Goal: Task Accomplishment & Management: Manage account settings

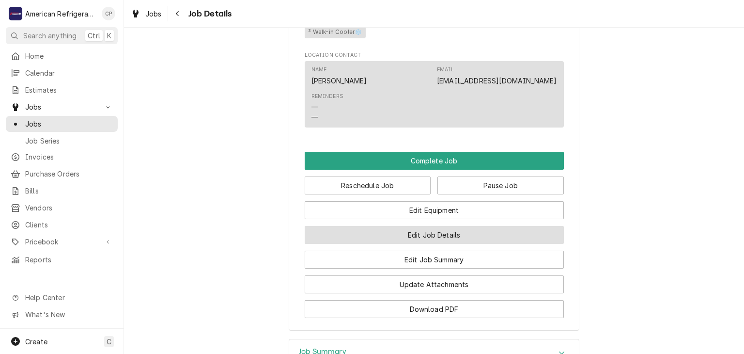
scroll to position [556, 0]
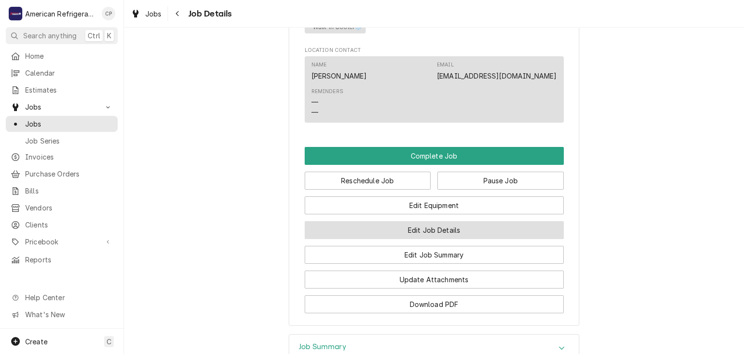
click at [388, 237] on button "Edit Job Details" at bounding box center [434, 230] width 259 height 18
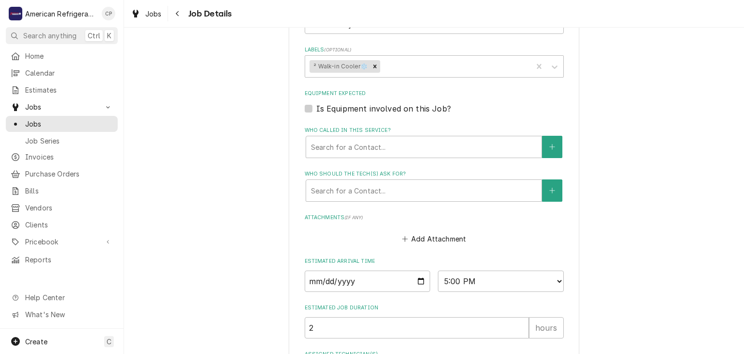
scroll to position [457, 0]
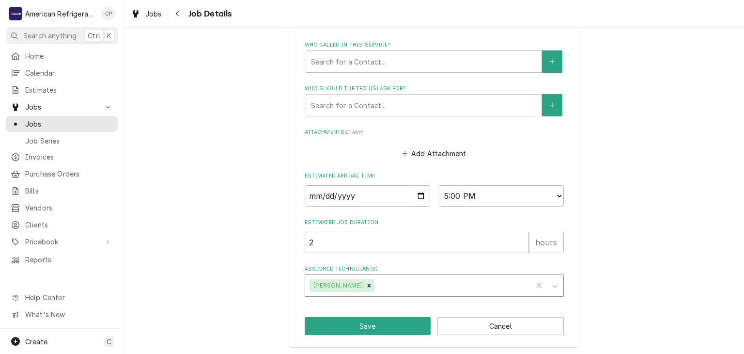
click at [414, 277] on div "Assigned Technician(s)" at bounding box center [451, 285] width 151 height 17
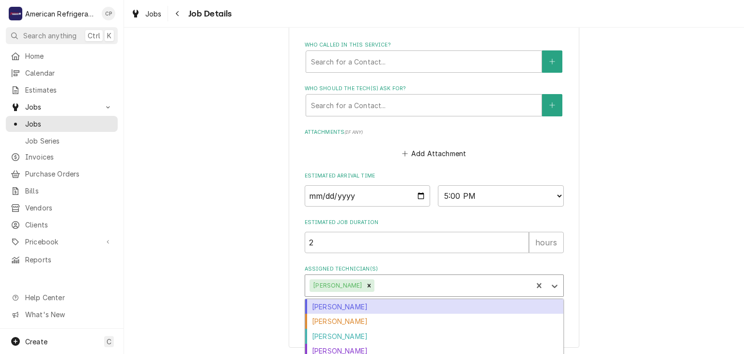
click at [388, 304] on div "[PERSON_NAME]" at bounding box center [434, 306] width 258 height 15
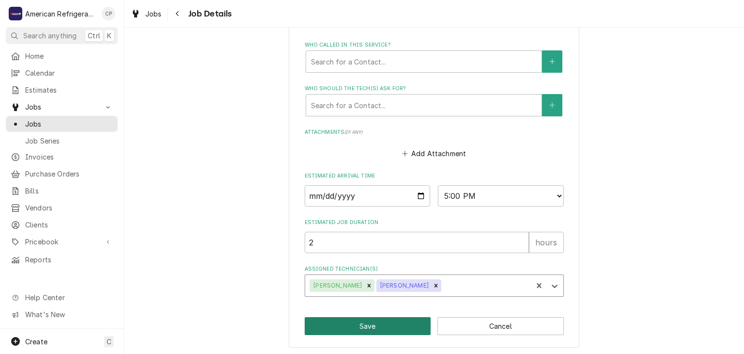
click at [369, 326] on button "Save" at bounding box center [368, 326] width 126 height 18
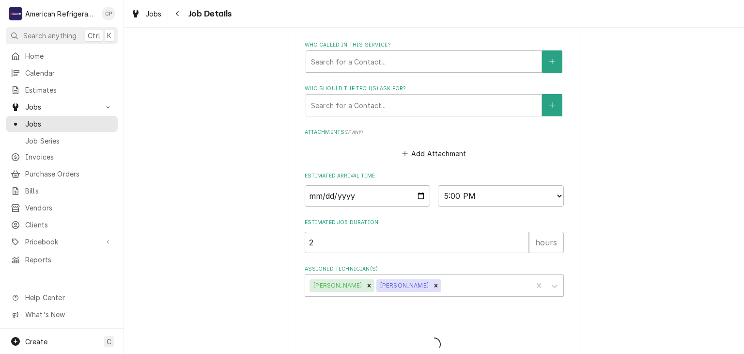
type textarea "x"
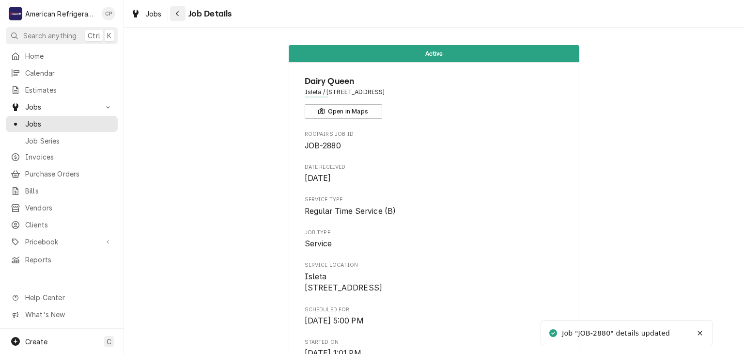
click at [182, 18] on button "Navigate back" at bounding box center [178, 14] width 16 height 16
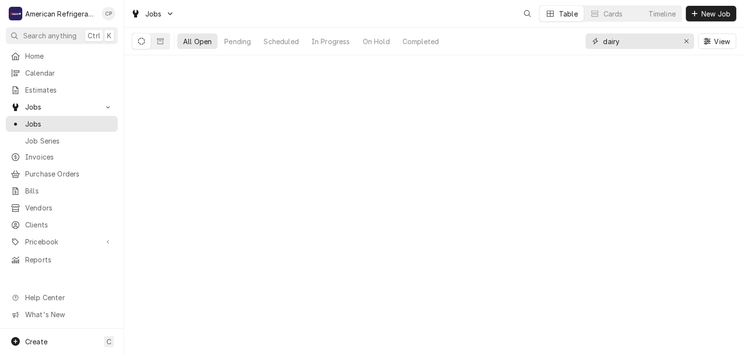
click at [645, 47] on input "dairy" at bounding box center [639, 41] width 73 height 16
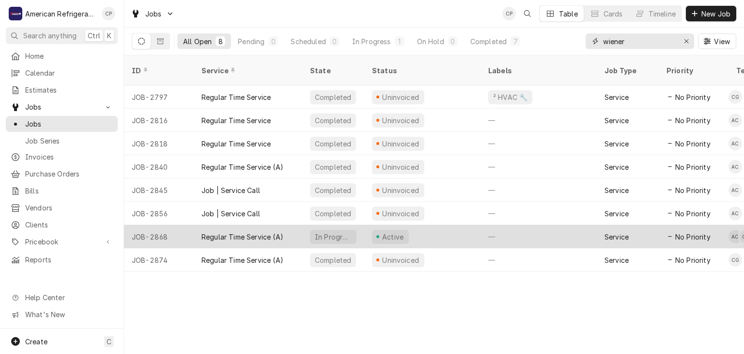
type input "wiener"
click at [364, 225] on div "Active" at bounding box center [422, 236] width 116 height 23
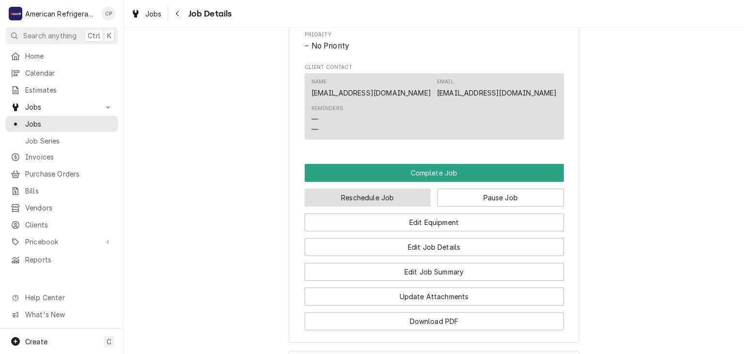
scroll to position [575, 0]
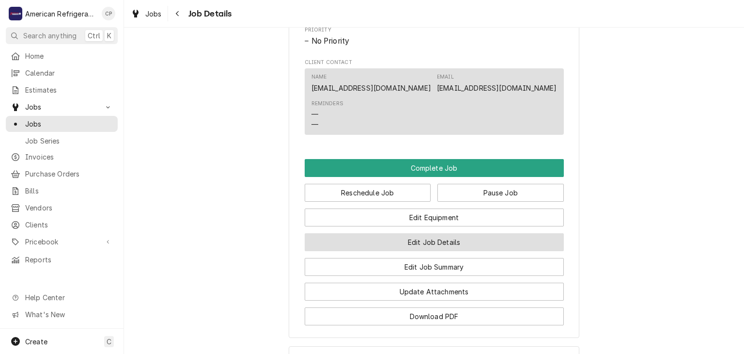
click at [389, 251] on button "Edit Job Details" at bounding box center [434, 242] width 259 height 18
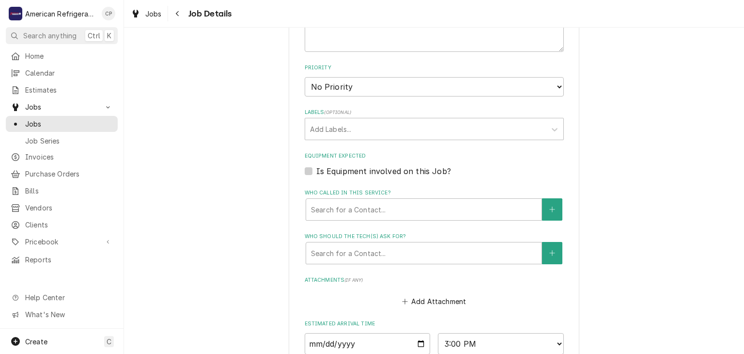
scroll to position [457, 0]
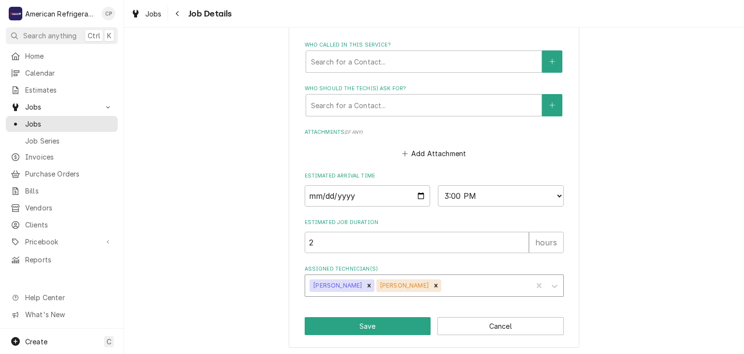
click at [443, 284] on div "Assigned Technician(s)" at bounding box center [485, 285] width 85 height 17
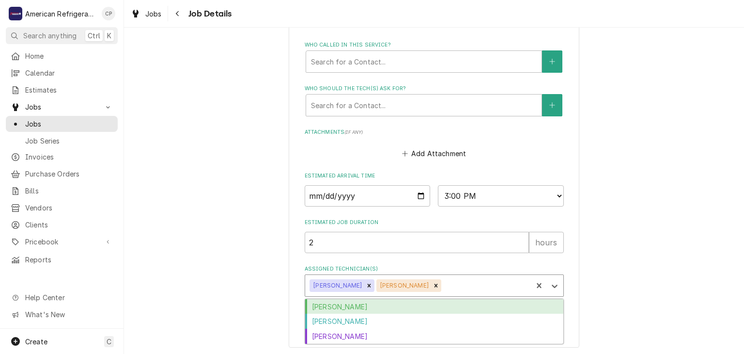
click at [395, 302] on div "Brandon Stephens" at bounding box center [434, 306] width 258 height 15
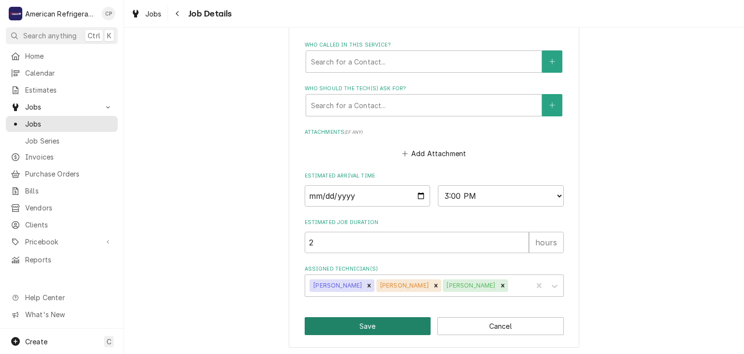
click at [388, 330] on button "Save" at bounding box center [368, 326] width 126 height 18
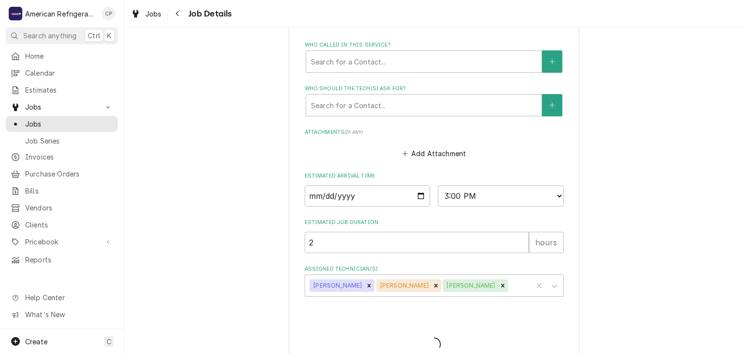
type textarea "x"
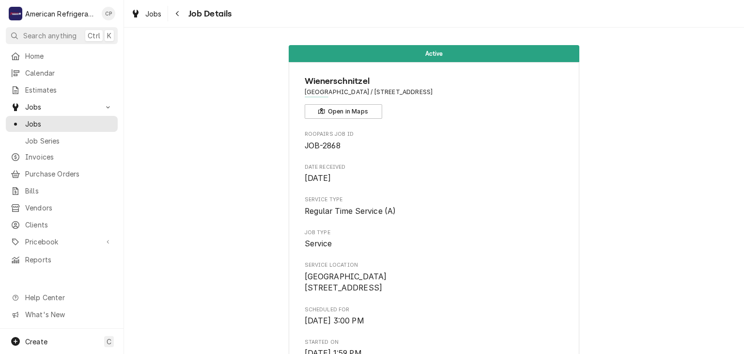
scroll to position [726, 0]
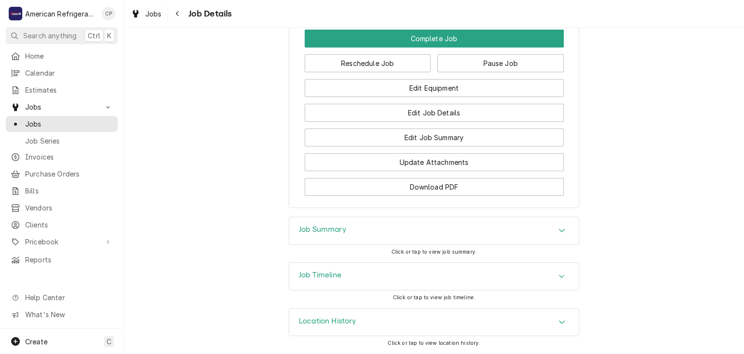
click at [361, 324] on div "Location History" at bounding box center [434, 322] width 290 height 27
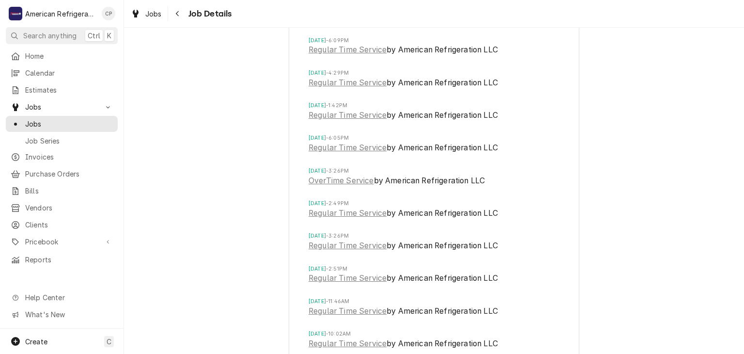
scroll to position [1380, 0]
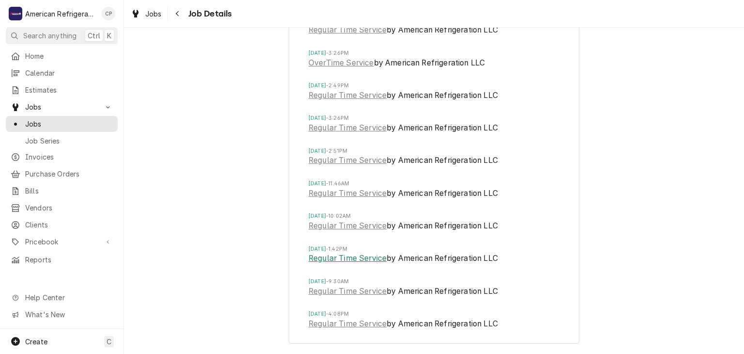
click at [357, 259] on link "Regular Time Service" at bounding box center [348, 258] width 78 height 12
click at [234, 182] on div "Location History Thu, Aug 14, 2025 - 5:21PM Regular Time Service (A) by America…" at bounding box center [434, 3] width 620 height 700
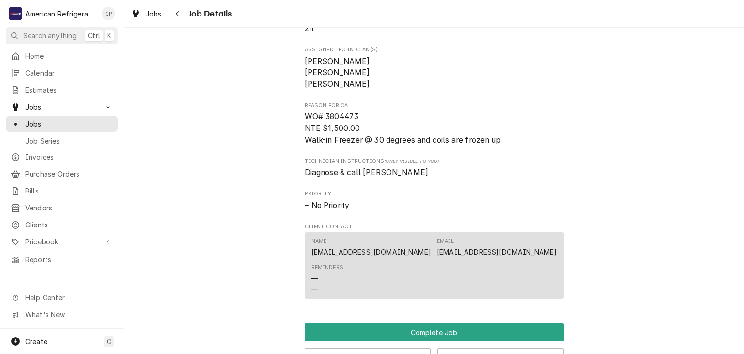
scroll to position [225, 0]
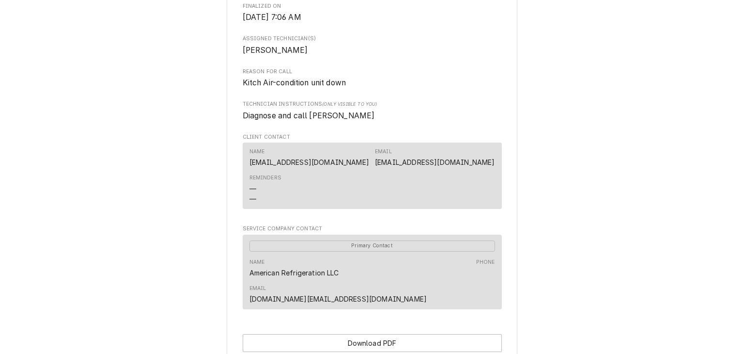
scroll to position [456, 0]
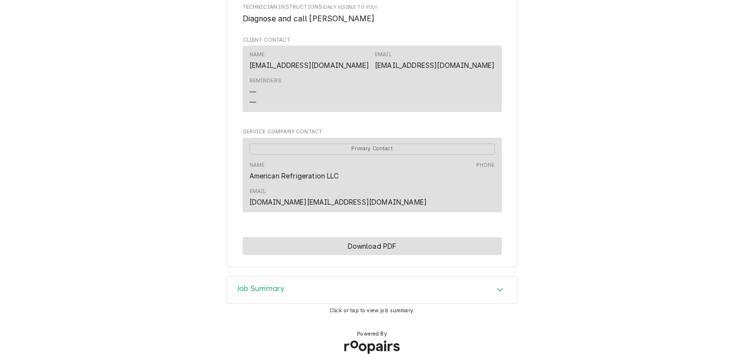
click at [400, 237] on button "Download PDF" at bounding box center [372, 246] width 259 height 18
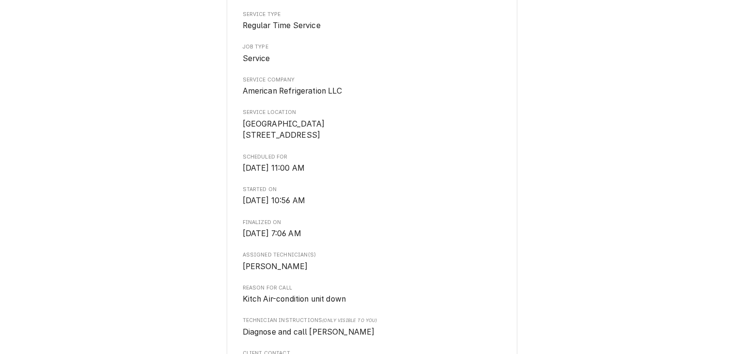
scroll to position [0, 0]
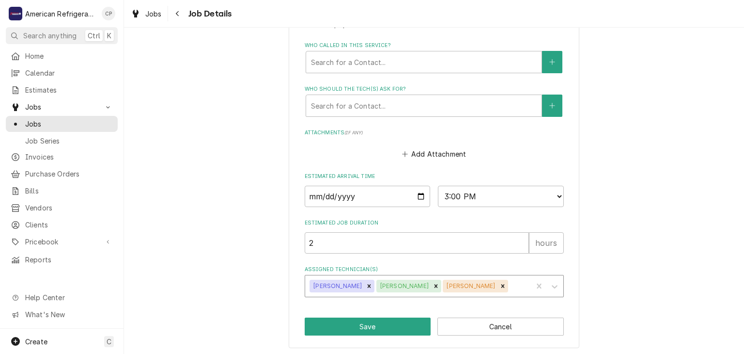
scroll to position [457, 0]
click at [355, 325] on button "Save" at bounding box center [368, 326] width 126 height 18
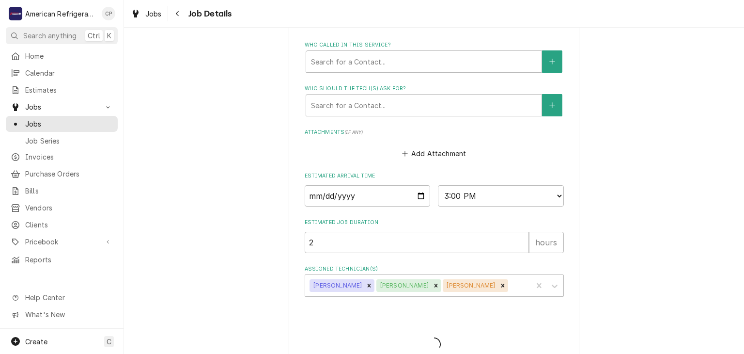
type textarea "x"
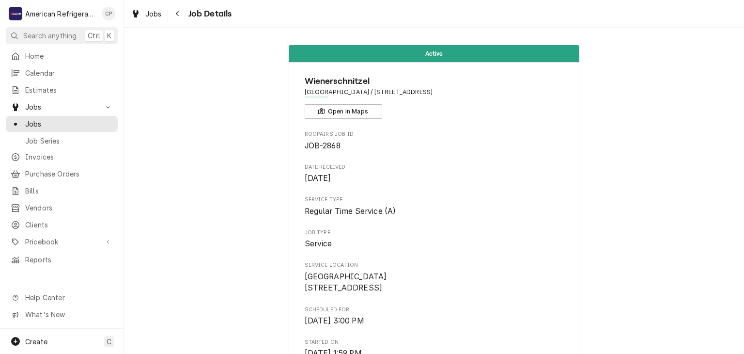
click at [55, 121] on span "Jobs" at bounding box center [69, 124] width 88 height 10
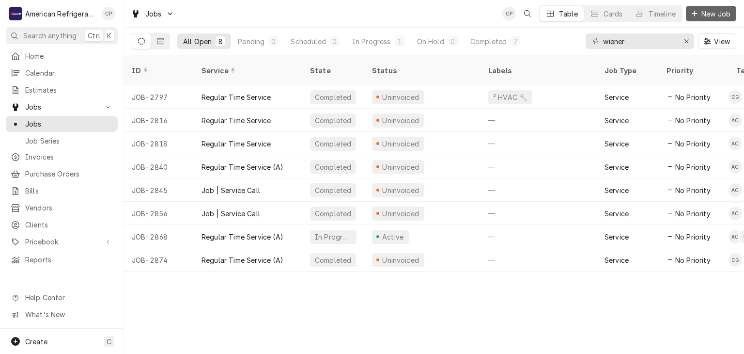
click at [724, 7] on button "New Job" at bounding box center [711, 14] width 50 height 16
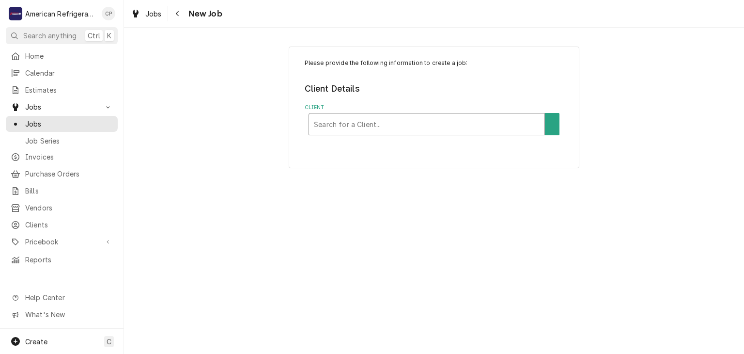
click at [344, 117] on div "Client" at bounding box center [427, 123] width 226 height 17
type input "pizza hut"
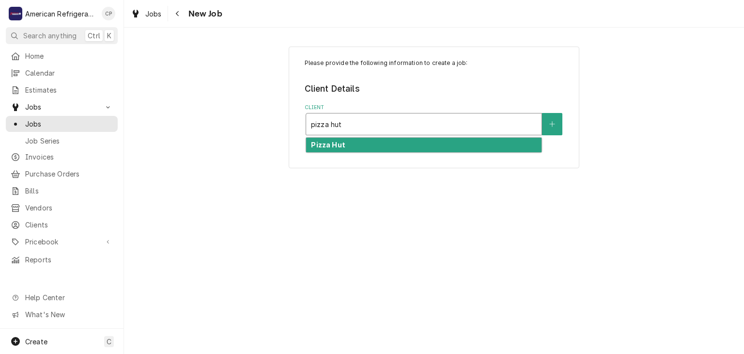
click at [344, 142] on div "Pizza Hut" at bounding box center [423, 145] width 235 height 15
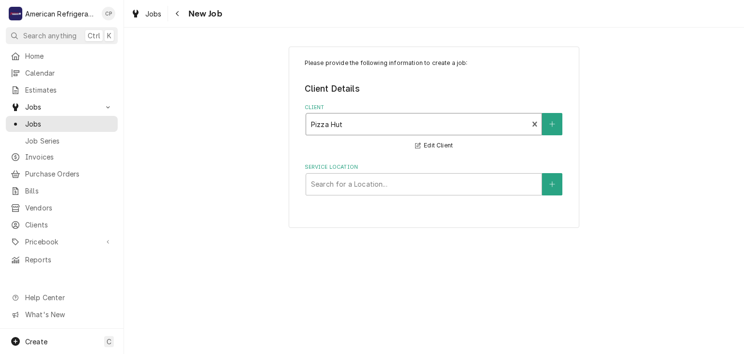
click at [351, 171] on div "Service Location Search for a Location..." at bounding box center [434, 178] width 259 height 31
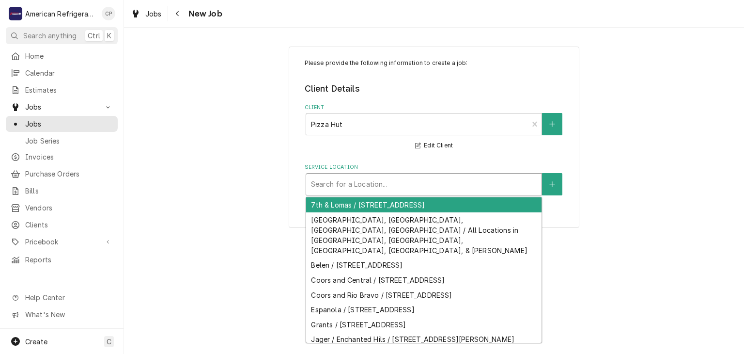
click at [357, 186] on div "Service Location" at bounding box center [424, 183] width 226 height 17
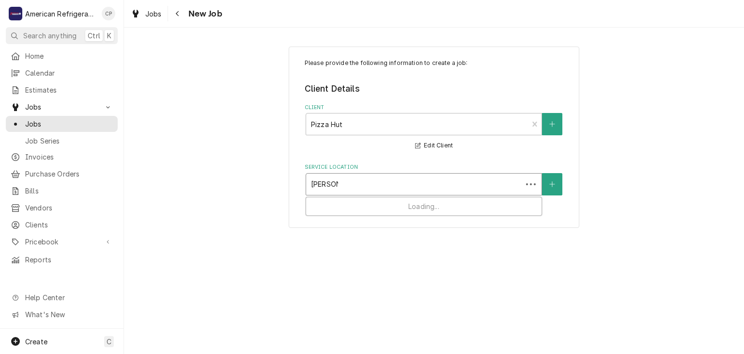
type input "southern"
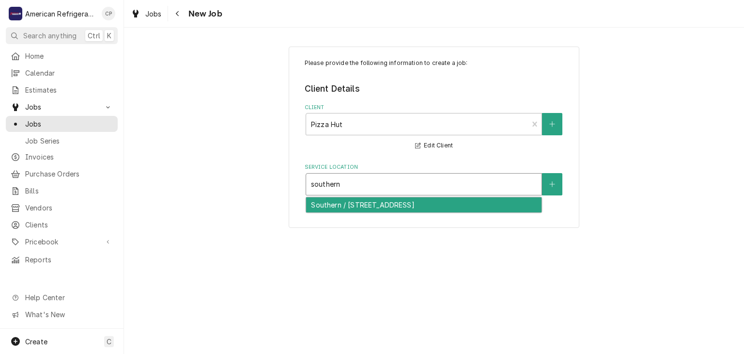
click at [373, 206] on div "Southern / 2608 Southern Blvd SE, Rio Rancho, NM 87124" at bounding box center [423, 204] width 235 height 15
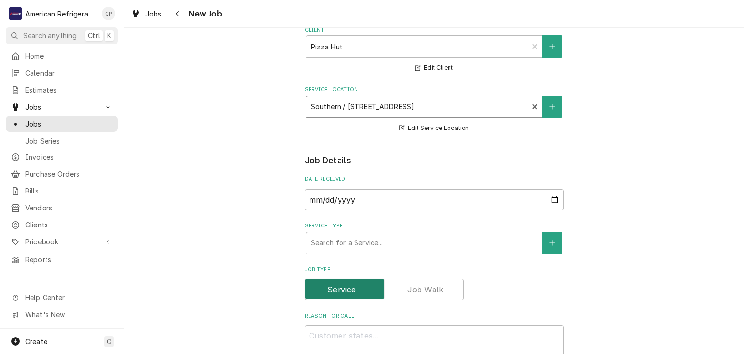
scroll to position [148, 0]
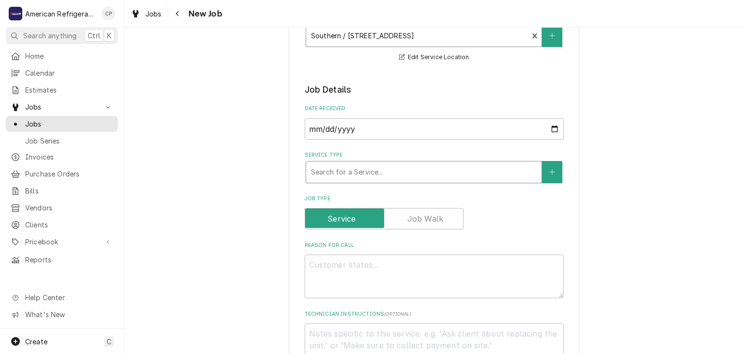
click at [367, 172] on div "Service Type" at bounding box center [424, 171] width 226 height 17
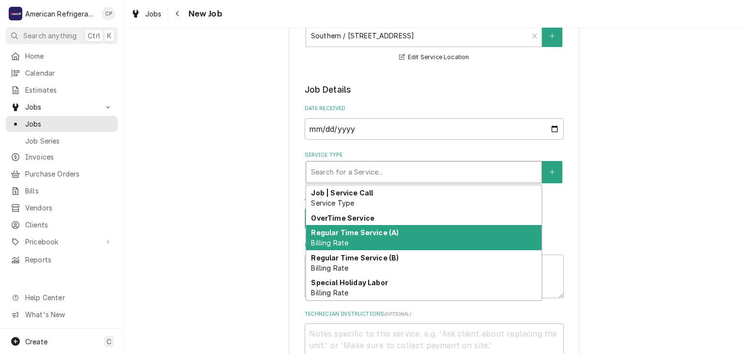
click at [365, 233] on strong "Regular Time Service (A)" at bounding box center [355, 232] width 88 height 8
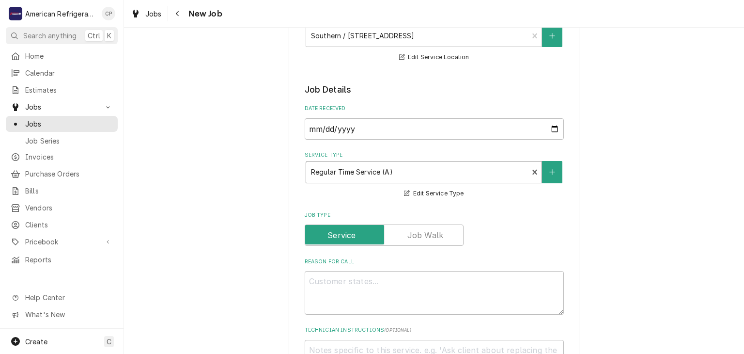
scroll to position [233, 0]
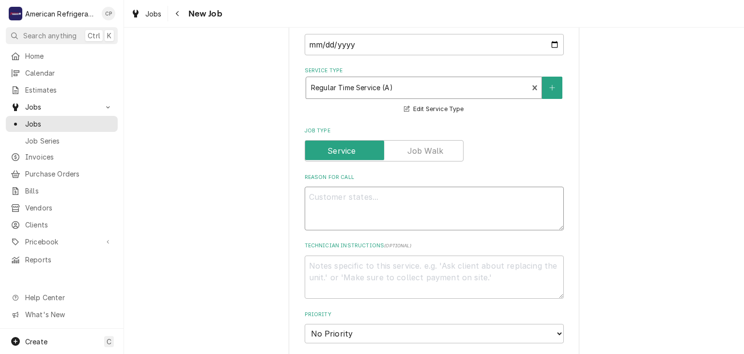
click at [365, 206] on textarea "Reason For Call" at bounding box center [434, 208] width 259 height 44
type textarea "x"
type textarea "W"
type textarea "x"
type textarea "WO"
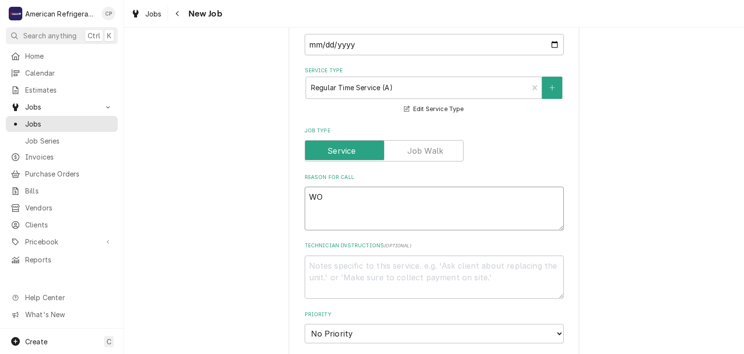
type textarea "x"
type textarea "WO#"
type textarea "x"
type textarea "WO#"
type textarea "x"
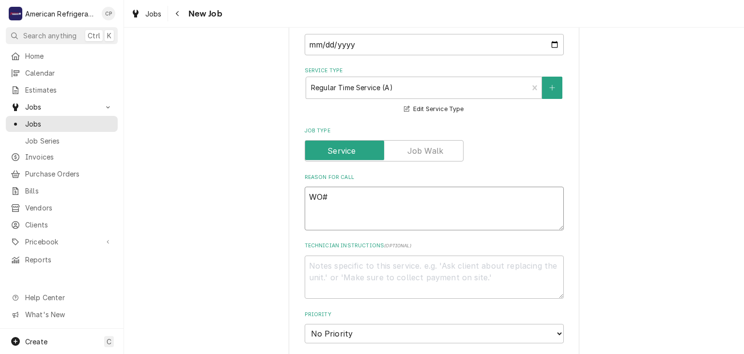
type textarea "WO# 3"
type textarea "x"
type textarea "WO# 320"
type textarea "x"
type textarea "WO# 3208"
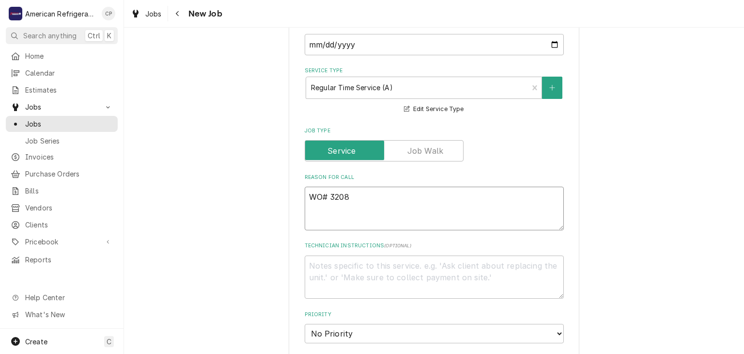
type textarea "x"
type textarea "WO# 32081"
type textarea "x"
type textarea "WO# 3208"
type textarea "x"
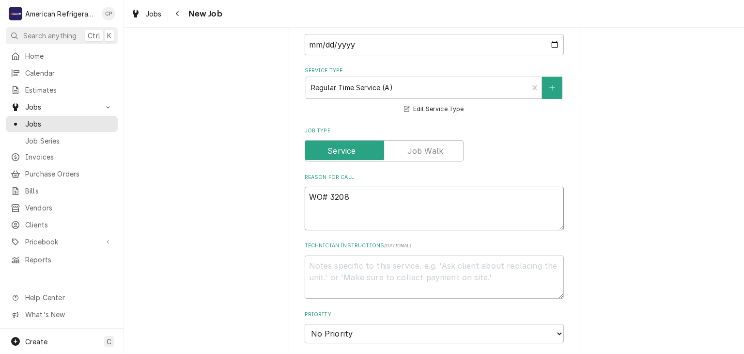
type textarea "WO# 320"
type textarea "x"
type textarea "WO# 3201"
type textarea "x"
type textarea "WO# 32018"
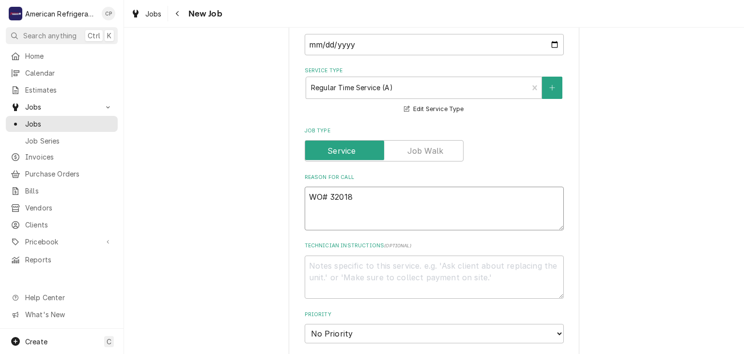
type textarea "x"
type textarea "WO# 320182"
type textarea "x"
type textarea "WO# 3201820"
type textarea "x"
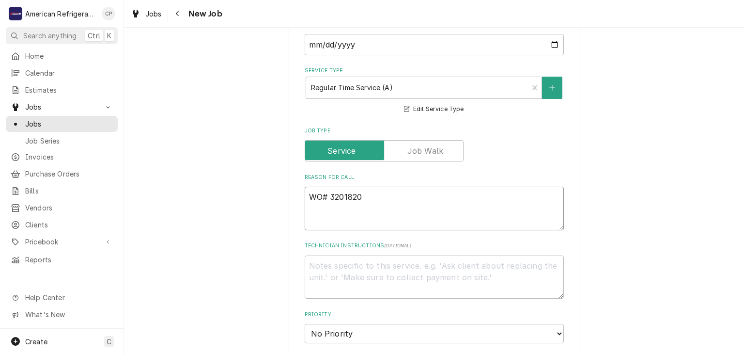
type textarea "WO# 3201820 N"
type textarea "x"
type textarea "WO# 3201820 NT"
type textarea "x"
type textarea "WO# 3201820 NTE"
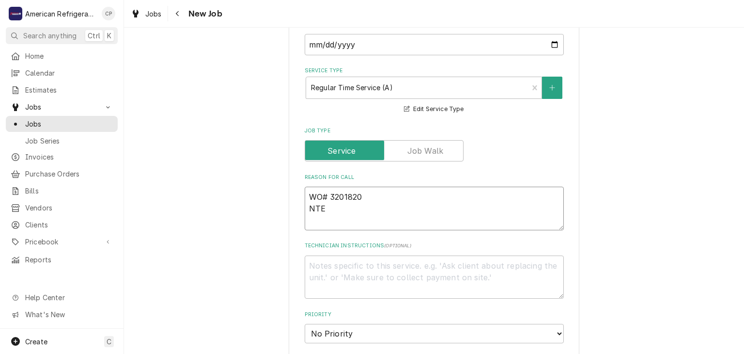
type textarea "x"
type textarea "WO# 3201820 NTE"
type textarea "x"
type textarea "WO# 3201820 NTE $"
type textarea "x"
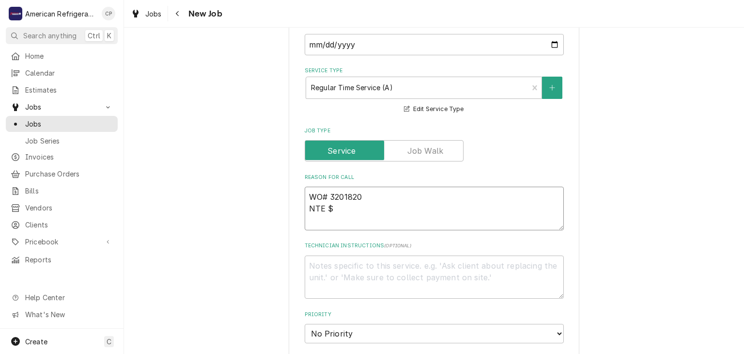
type textarea "WO# 3201820 NTE $1"
type textarea "x"
type textarea "WO# 3201820 NTE $10"
type textarea "x"
type textarea "WO# 3201820 NTE $100"
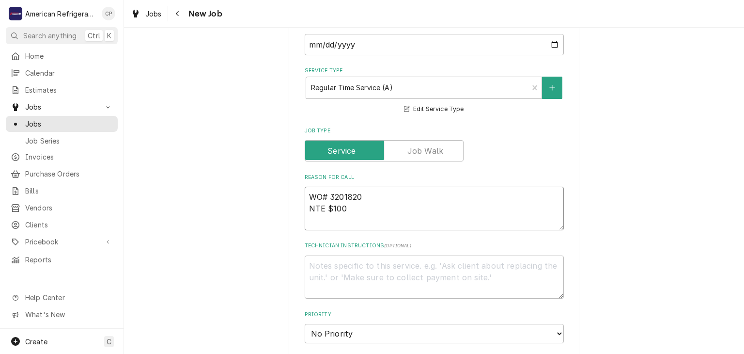
type textarea "x"
type textarea "WO# 3201820 NTE $1000"
type textarea "x"
type textarea "WO# 3201820 NTE $1000"
type textarea "x"
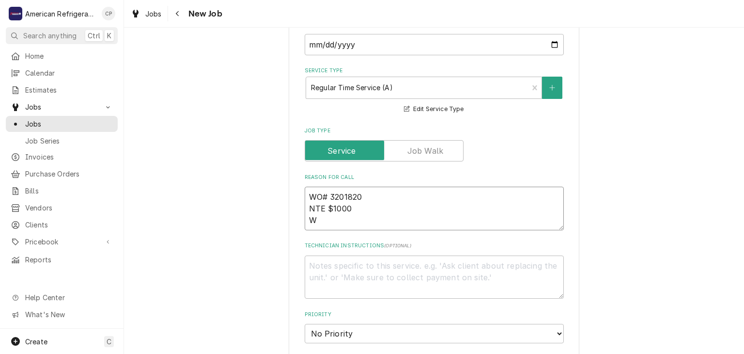
type textarea "WO# 3201820 NTE $1000 Wi"
type textarea "x"
type textarea "WO# 3201820 NTE $1000 Win"
type textarea "x"
type textarea "WO# 3201820 NTE $1000 Wing"
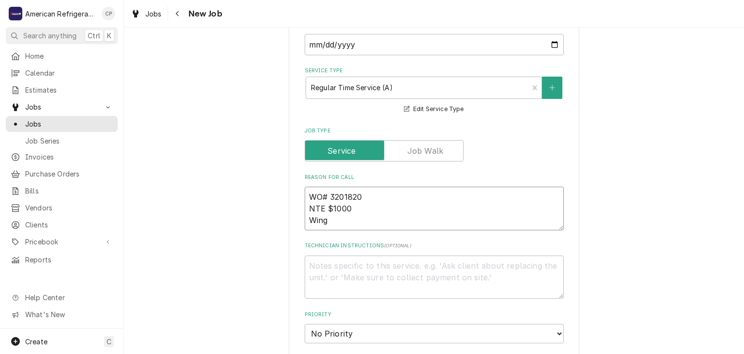
type textarea "x"
type textarea "WO# 3201820 NTE $1000 Wing"
type textarea "x"
type textarea "WO# 3201820 NTE $1000 Wing c"
type textarea "x"
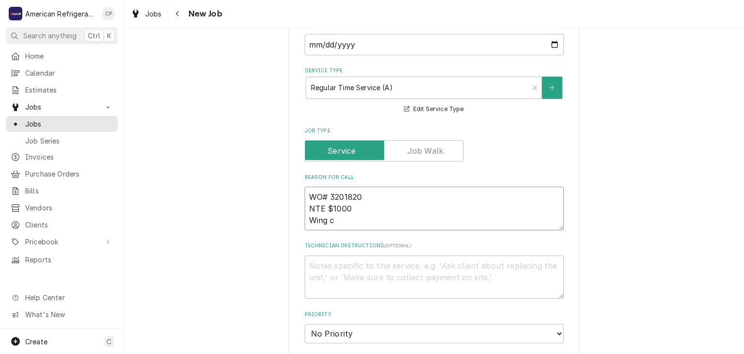
type textarea "WO# 3201820 NTE $1000 Wing co"
type textarea "x"
type textarea "WO# 3201820 NTE $1000 Wing coo"
type textarea "x"
type textarea "WO# 3201820 NTE $1000 Wing coole"
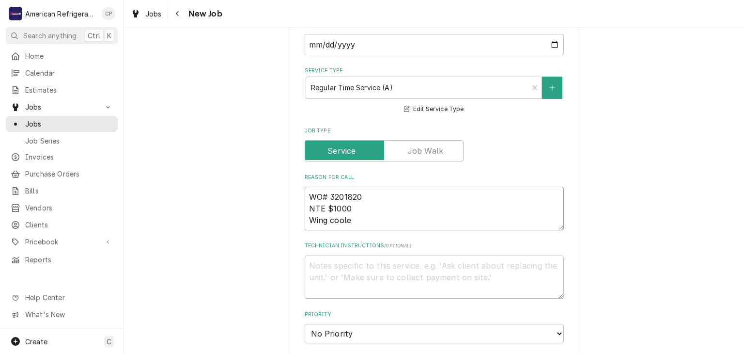
type textarea "x"
type textarea "WO# 3201820 NTE $1000 Wing cooler"
type textarea "x"
type textarea "WO# 3201820 NTE $1000 Wing cooler"
type textarea "x"
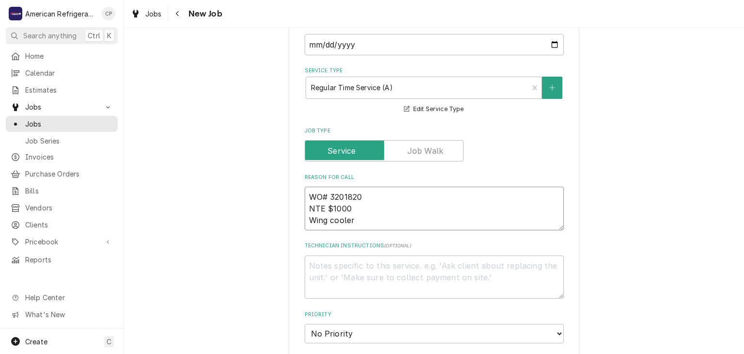
type textarea "WO# 3201820 NTE $1000 Wing cooler d"
type textarea "x"
type textarea "WO# 3201820 NTE $1000 Wing cooler do"
type textarea "x"
type textarea "WO# 3201820 NTE $1000 Wing cooler down"
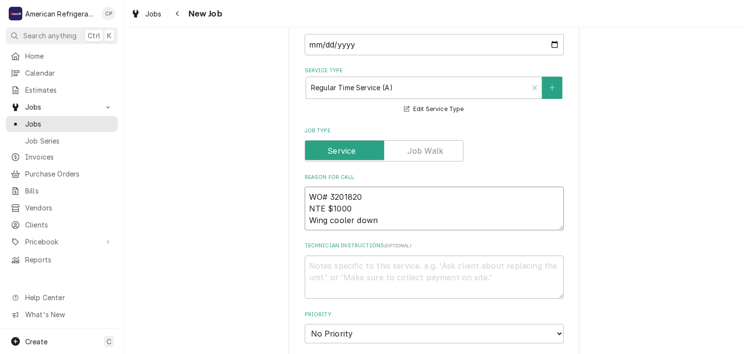
type textarea "x"
type textarea "WO# 3201820 NTE $1000 Wing cooler down"
type textarea "x"
type textarea "D"
type textarea "x"
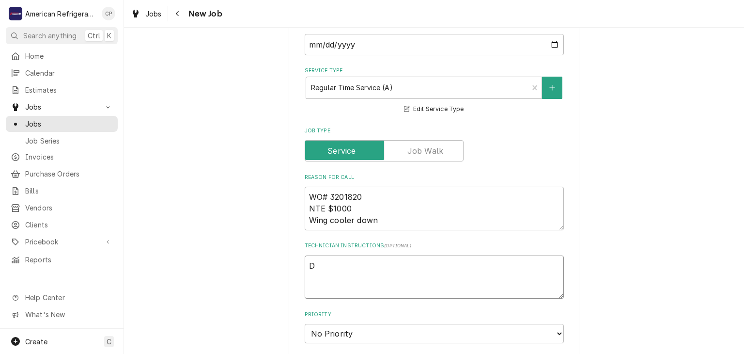
type textarea "Di"
type textarea "x"
type textarea "Diag"
type textarea "x"
type textarea "Diagn"
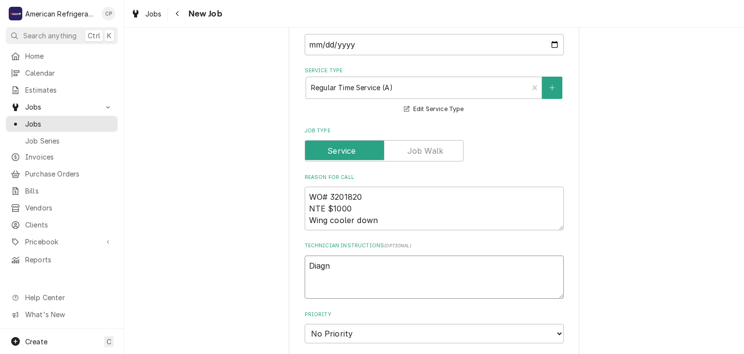
type textarea "x"
type textarea "Diagnos"
type textarea "x"
type textarea "Diagnose"
type textarea "x"
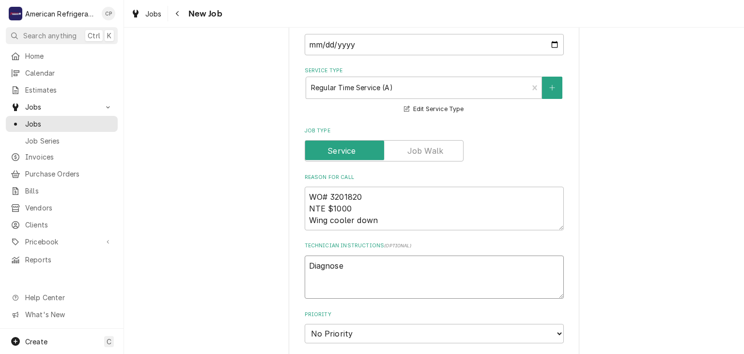
type textarea "Diagnose *"
type textarea "x"
type textarea "Diagnose * a"
type textarea "x"
type textarea "Diagnose *"
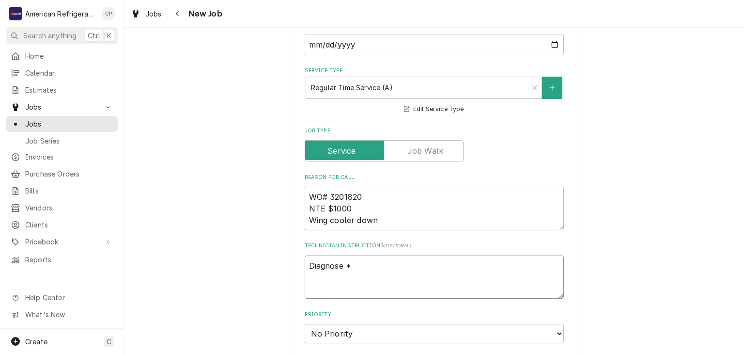
type textarea "x"
type textarea "Diagnose *"
type textarea "x"
type textarea "Diagnose"
type textarea "x"
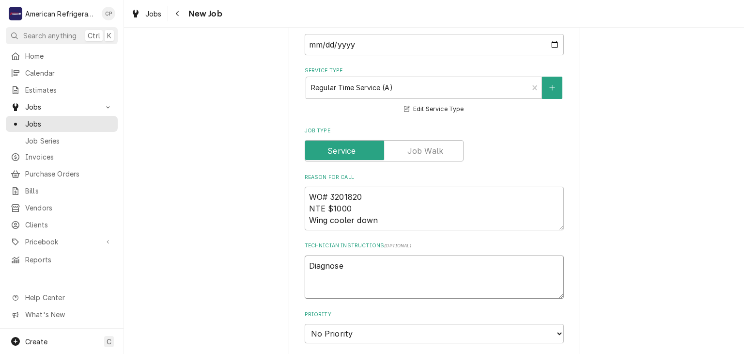
type textarea "Diagnose"
type textarea "x"
type textarea "Diagnose &"
type textarea "x"
type textarea "Diagnose &"
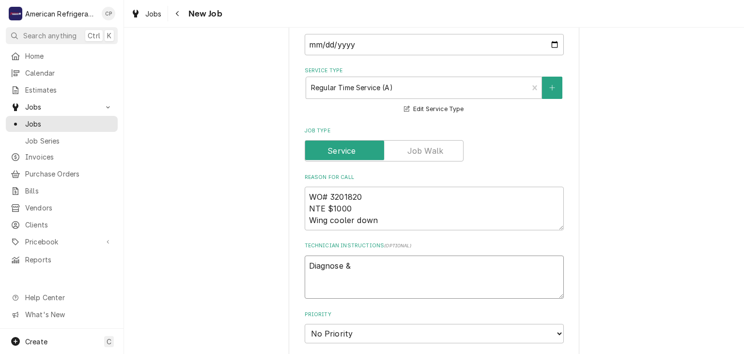
type textarea "x"
type textarea "Diagnose & ca"
type textarea "x"
type textarea "Diagnose & cal"
type textarea "x"
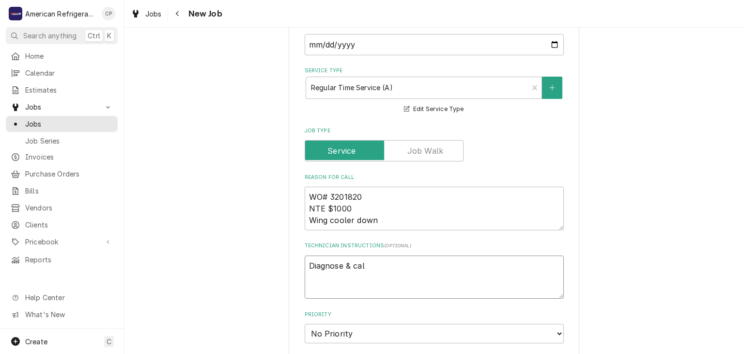
type textarea "Diagnose & call"
type textarea "x"
type textarea "Diagnose & call"
type textarea "x"
type textarea "Diagnose & call g"
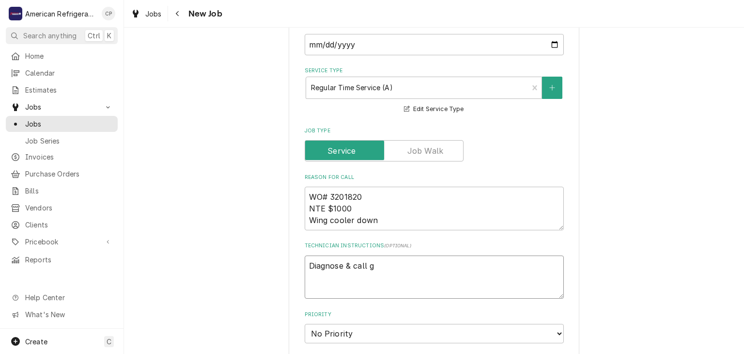
type textarea "x"
type textarea "Diagnose & call gl"
type textarea "x"
type textarea "Diagnose & call gle"
type textarea "x"
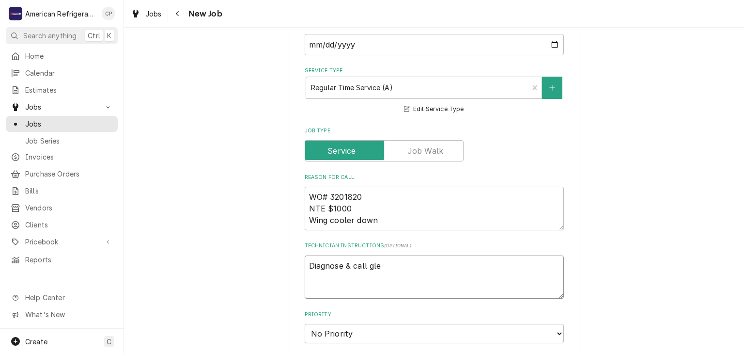
type textarea "Diagnose & call glen"
type textarea "x"
type textarea "Diagnose & call Glenn"
type textarea "x"
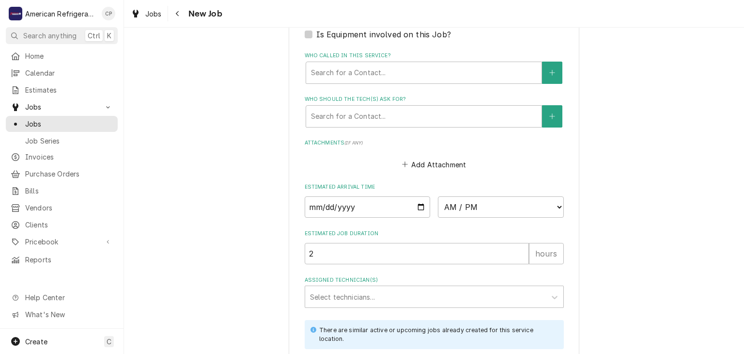
scroll to position [768, 0]
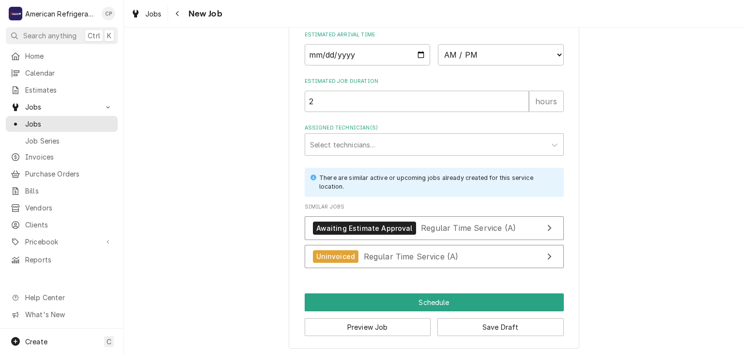
type textarea "Diagnose & call Glenn"
click at [418, 54] on input "Date" at bounding box center [368, 54] width 126 height 21
type textarea "x"
type input "2025-08-21"
type textarea "x"
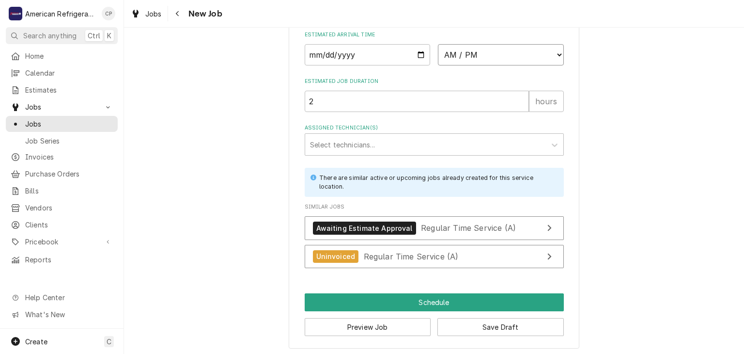
click at [494, 57] on select "AM / PM 6:00 AM 6:15 AM 6:30 AM 6:45 AM 7:00 AM 7:15 AM 7:30 AM 7:45 AM 8:00 AM…" at bounding box center [501, 54] width 126 height 21
select select "15:30:00"
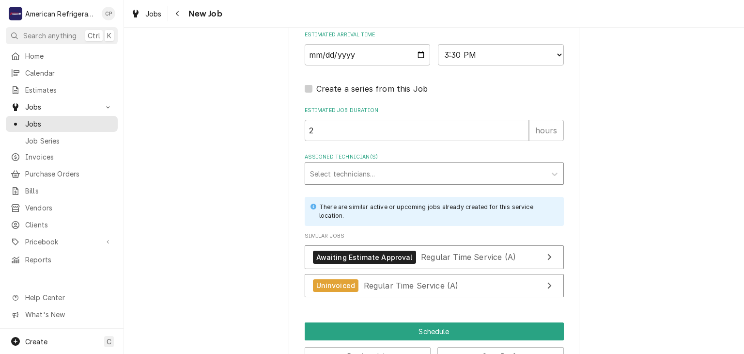
click at [391, 169] on div "Assigned Technician(s)" at bounding box center [425, 173] width 231 height 17
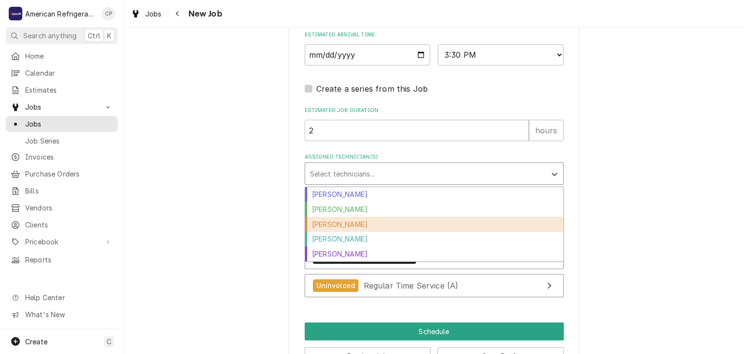
click at [367, 227] on div "Carlos Garcia" at bounding box center [434, 224] width 258 height 15
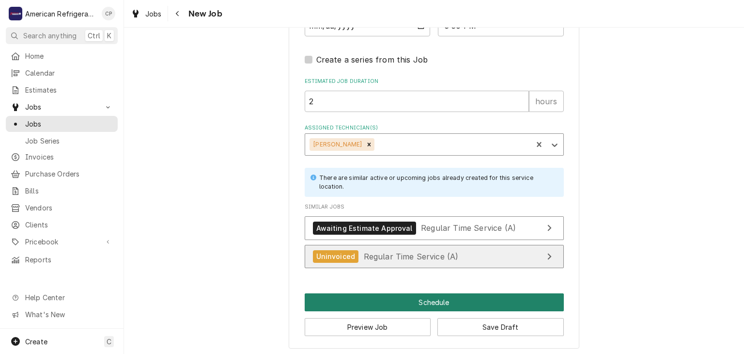
drag, startPoint x: 395, startPoint y: 294, endPoint x: 396, endPoint y: 268, distance: 25.7
click at [395, 293] on button "Schedule" at bounding box center [434, 302] width 259 height 18
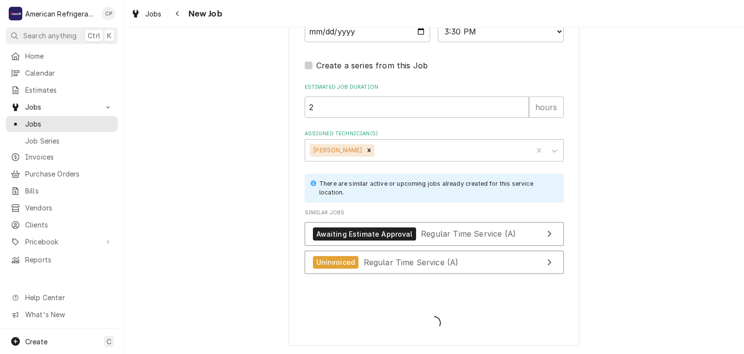
scroll to position [789, 0]
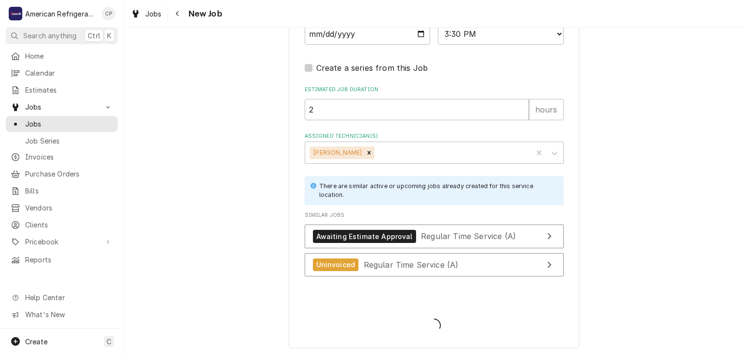
type textarea "x"
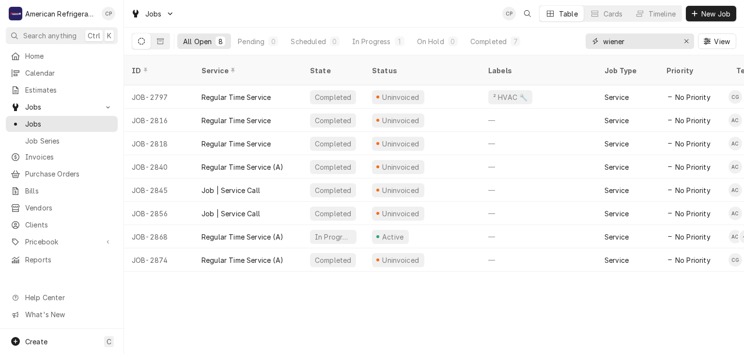
click at [646, 46] on input "wiener" at bounding box center [639, 41] width 73 height 16
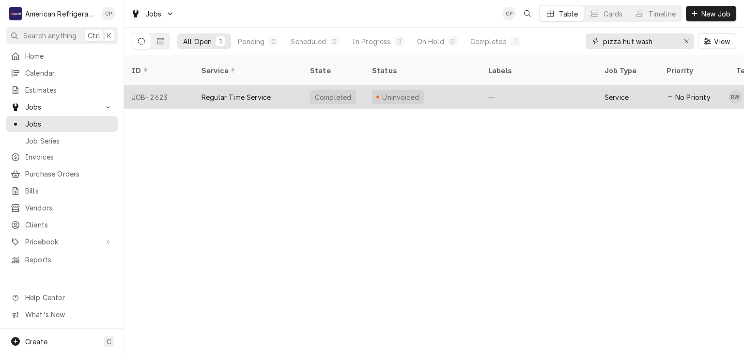
type input "pizza hut wash"
click at [213, 92] on div "Regular Time Service" at bounding box center [236, 97] width 69 height 10
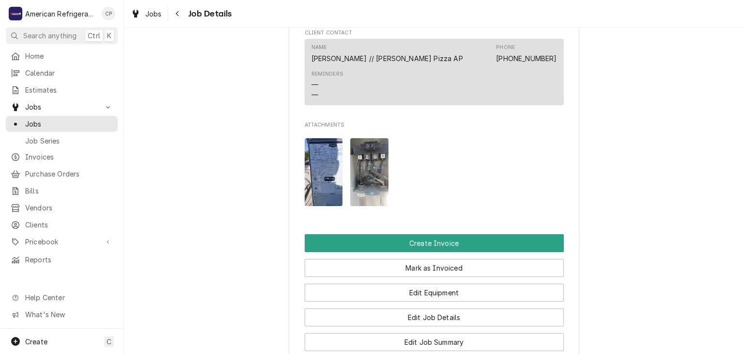
scroll to position [694, 0]
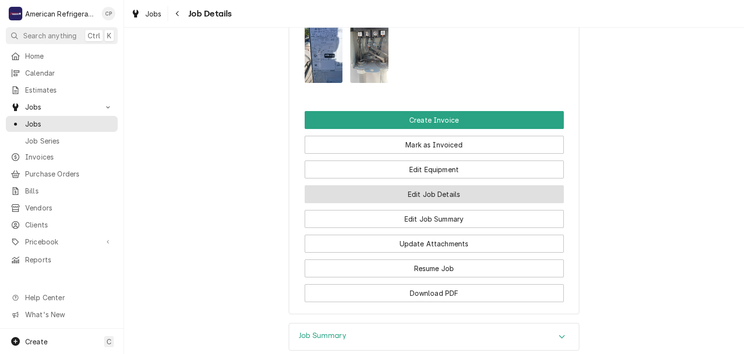
click at [405, 200] on button "Edit Job Details" at bounding box center [434, 194] width 259 height 18
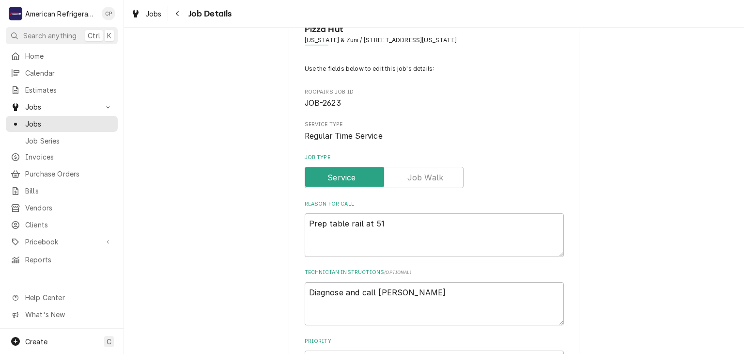
scroll to position [219, 0]
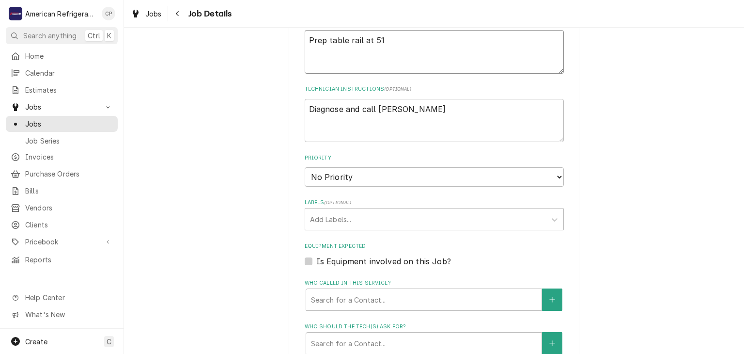
click at [419, 55] on textarea "Prep table rail at 51" at bounding box center [434, 52] width 259 height 44
type textarea "x"
type textarea "Prep table rail at 51"
type textarea "x"
type textarea "Prep table rail at 51 W"
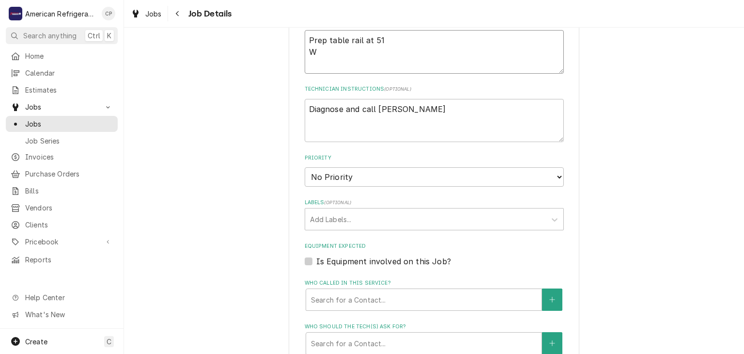
type textarea "x"
type textarea "Prep table rail at 51 WO"
type textarea "x"
type textarea "Prep table rail at 51 WO#"
type textarea "x"
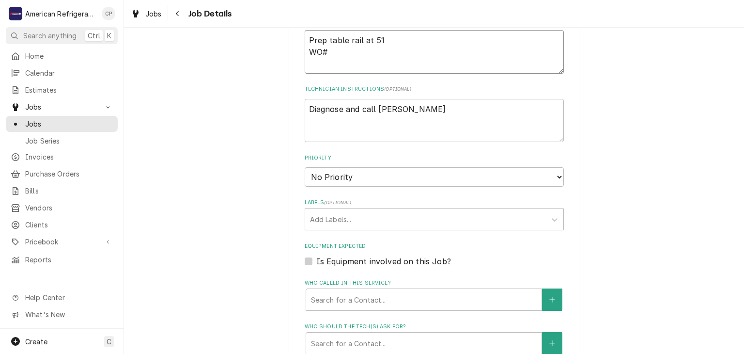
type textarea "Prep table rail at 51 WO#"
paste textarea "3164860"
type textarea "x"
type textarea "Prep table rail at 51 WO# 3164860"
type textarea "x"
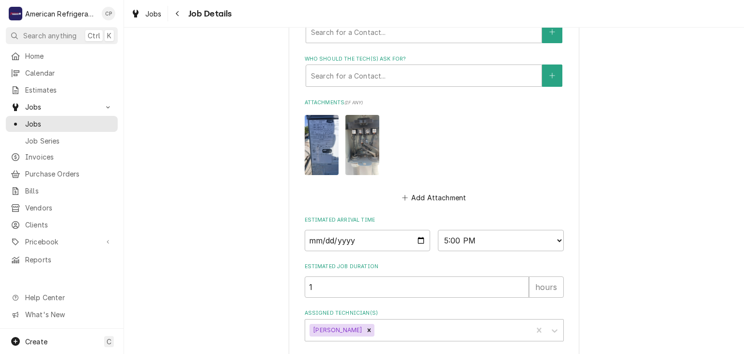
scroll to position [531, 0]
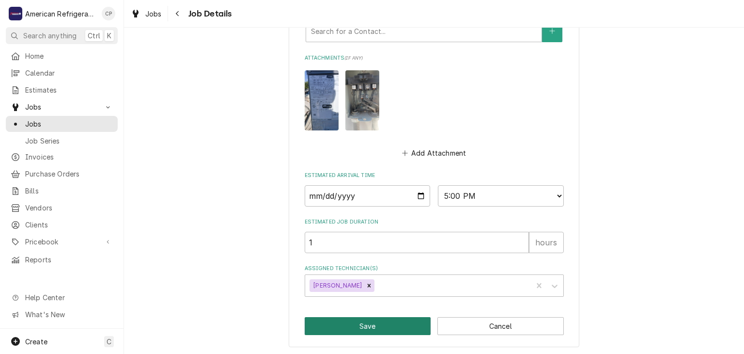
type textarea "Prep table rail at 51 WO# 3164860"
click at [353, 318] on button "Save" at bounding box center [368, 326] width 126 height 18
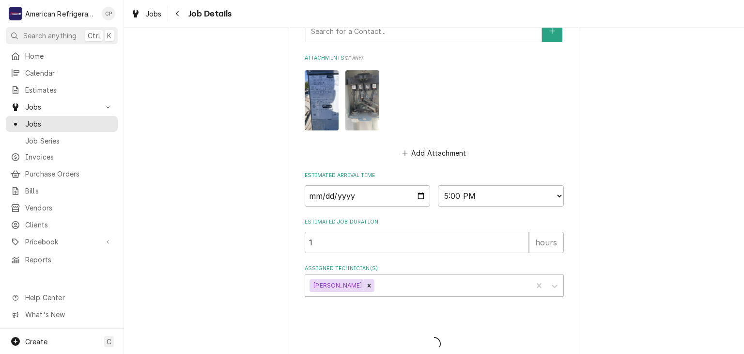
type textarea "x"
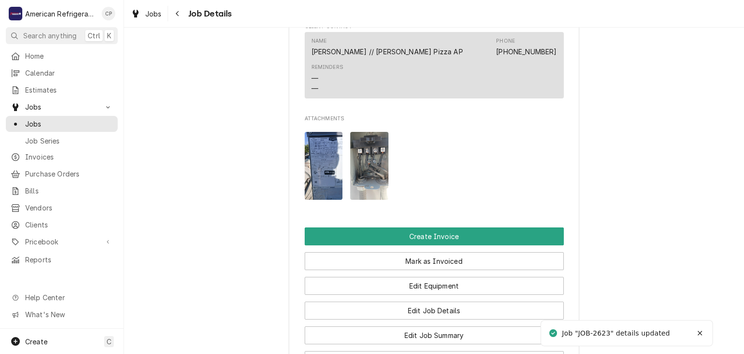
scroll to position [820, 0]
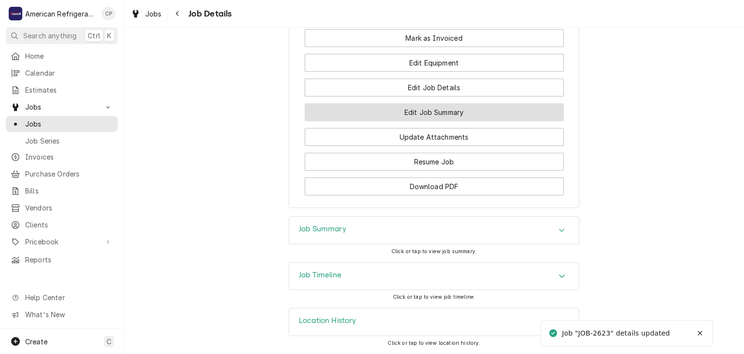
click at [389, 112] on button "Edit Job Summary" at bounding box center [434, 112] width 259 height 18
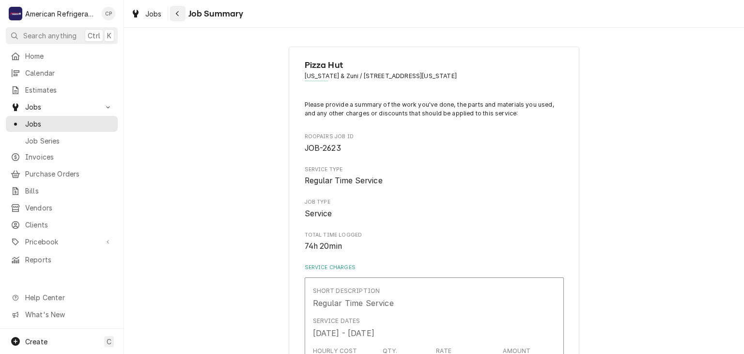
click at [179, 17] on div "Navigate back" at bounding box center [178, 14] width 10 height 10
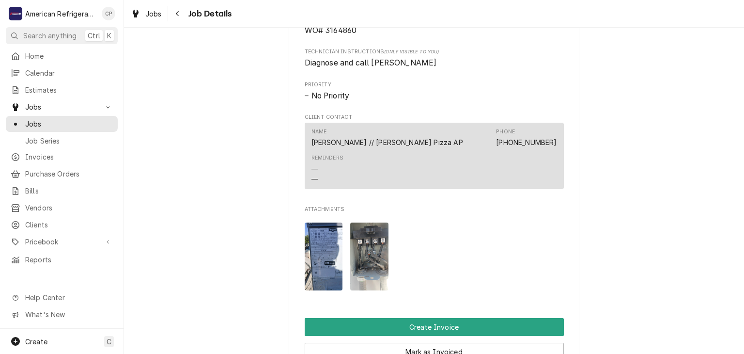
scroll to position [820, 0]
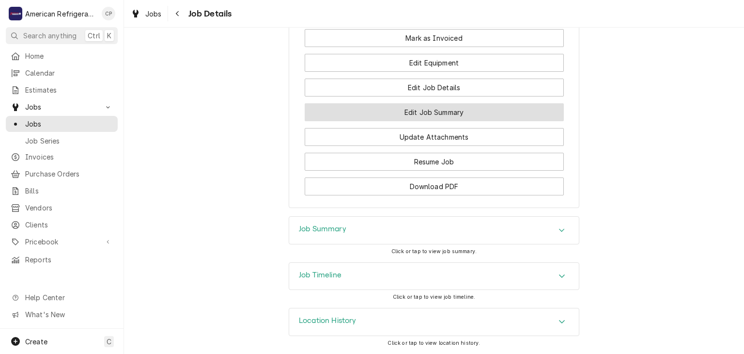
click at [336, 119] on button "Edit Job Summary" at bounding box center [434, 112] width 259 height 18
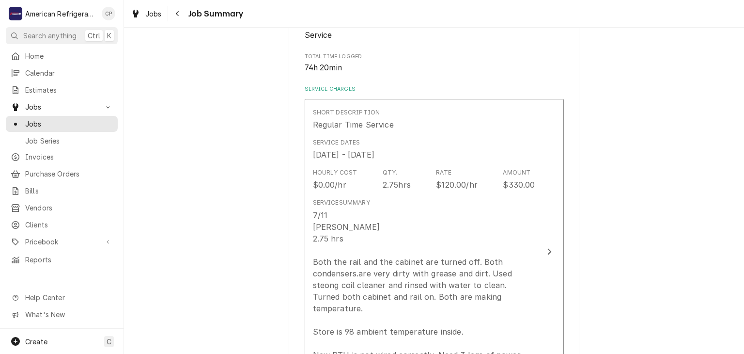
scroll to position [277, 0]
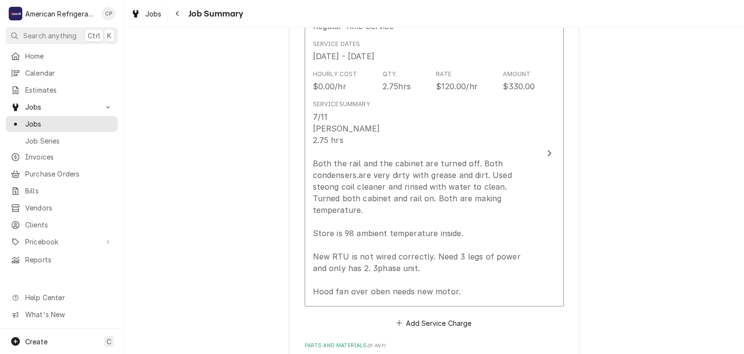
click at [229, 146] on div "Pizza Hut [US_STATE] & Zuni / [STREET_ADDRESS][US_STATE] Please provide a summa…" at bounding box center [434, 355] width 620 height 1189
click at [244, 196] on div "Pizza Hut [US_STATE] & Zuni / [STREET_ADDRESS][US_STATE] Please provide a summa…" at bounding box center [434, 355] width 620 height 1189
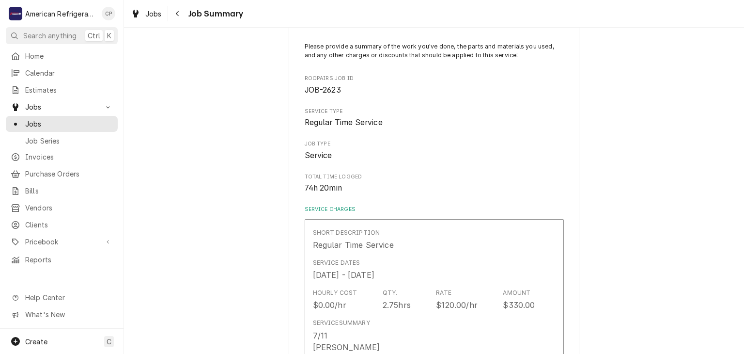
scroll to position [0, 0]
